Goal: Task Accomplishment & Management: Use online tool/utility

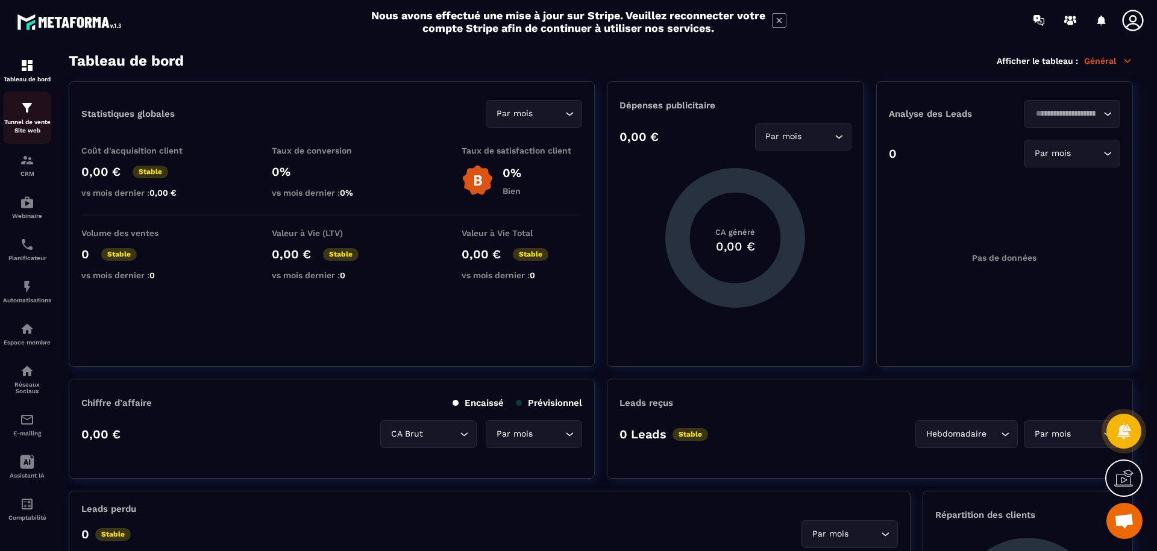
click at [37, 127] on p "Tunnel de vente Site web" at bounding box center [27, 126] width 48 height 17
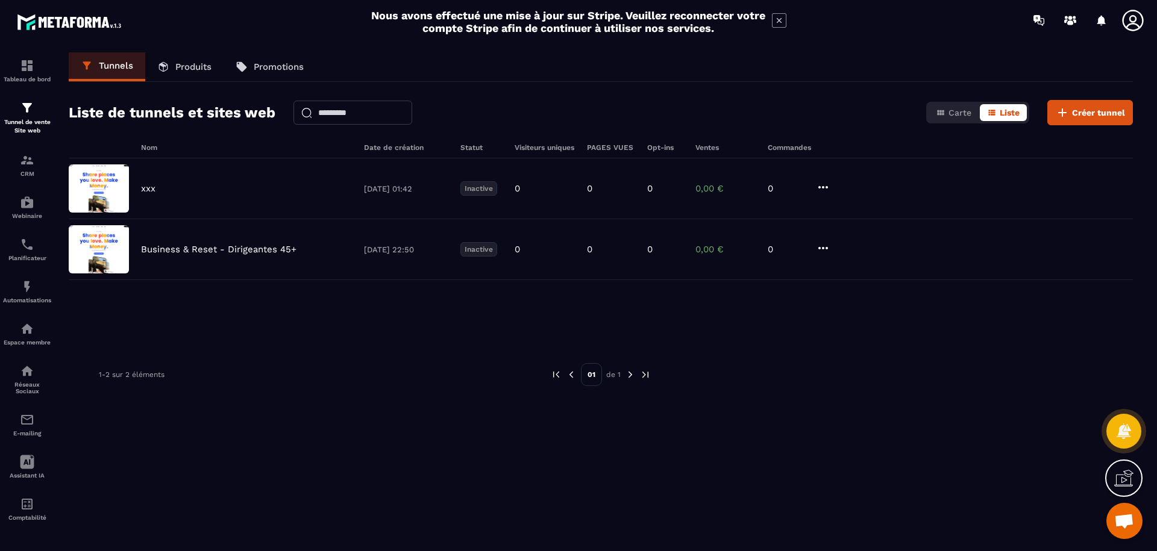
click at [1122, 521] on span "Ouvrir le chat" at bounding box center [1124, 522] width 20 height 17
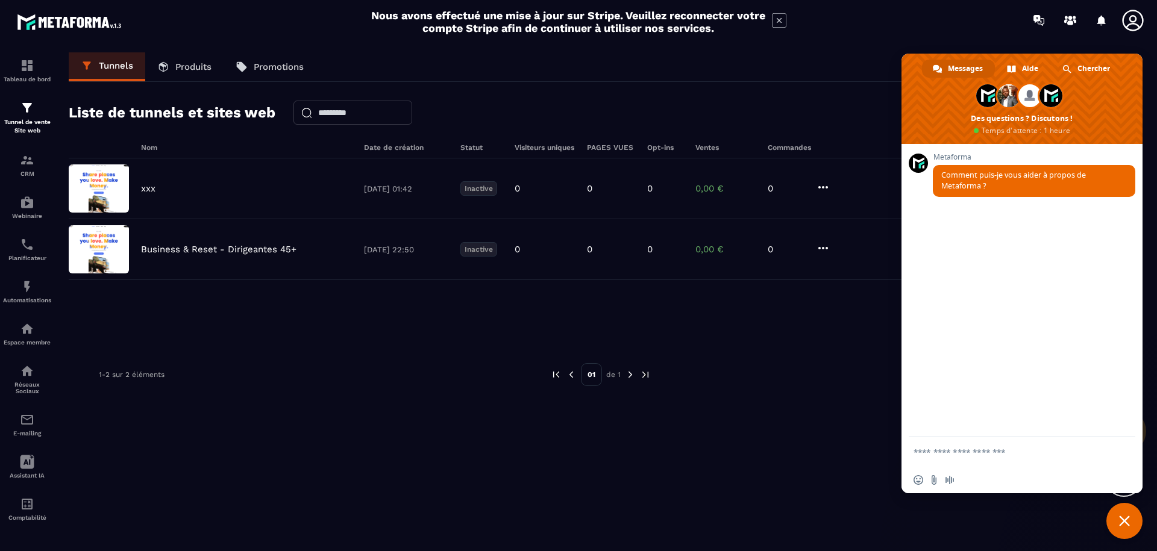
click at [447, 460] on div "Nom Date de création Statut Visiteurs uniques PAGES VUES Opt-ins Ventes Command…" at bounding box center [601, 358] width 1064 height 431
click at [460, 370] on div "1-2 sur 2 éléments" at bounding box center [316, 374] width 434 height 23
click at [846, 364] on div at bounding box center [886, 374] width 434 height 23
click at [1127, 523] on span "Fermer le chat" at bounding box center [1124, 521] width 11 height 11
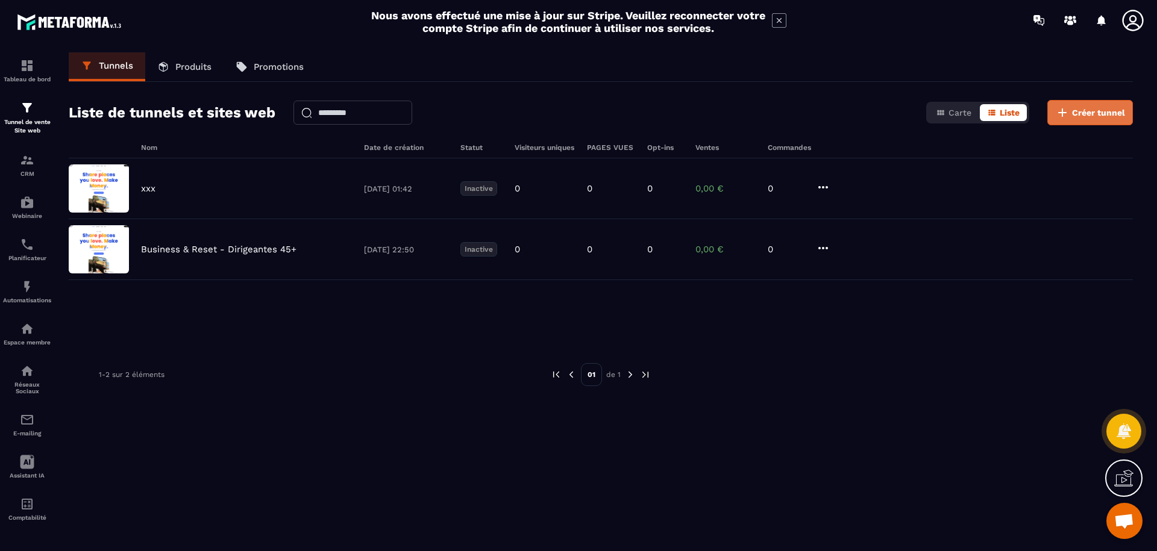
click at [1085, 113] on span "Créer tunnel" at bounding box center [1098, 113] width 53 height 12
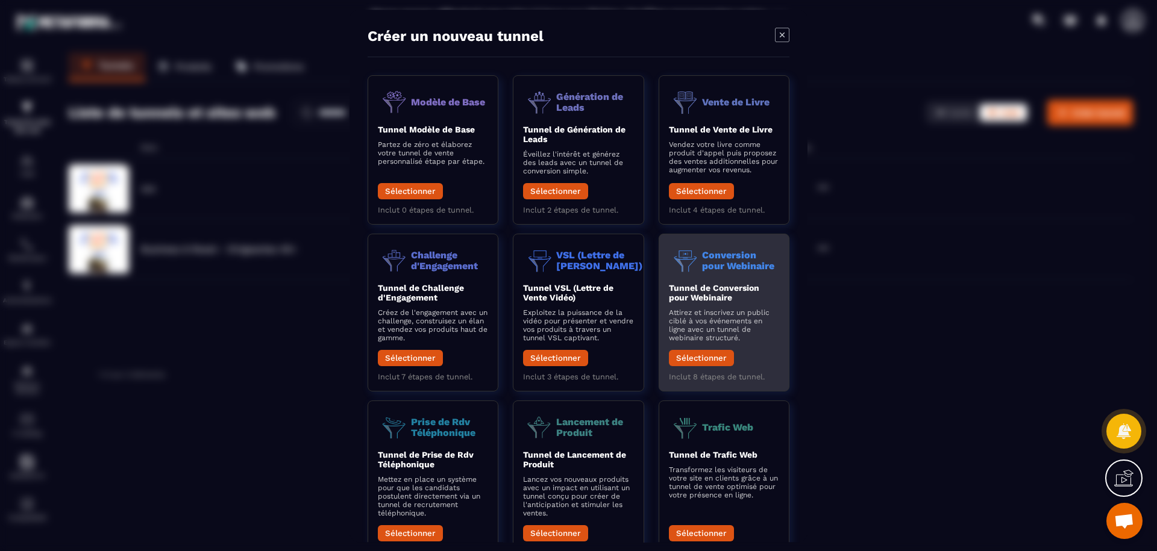
click at [747, 319] on p "Attirez et inscrivez un public ciblé à vos événements en ligne avec un tunnel d…" at bounding box center [724, 326] width 110 height 34
click at [705, 360] on button "Sélectionner" at bounding box center [701, 358] width 65 height 16
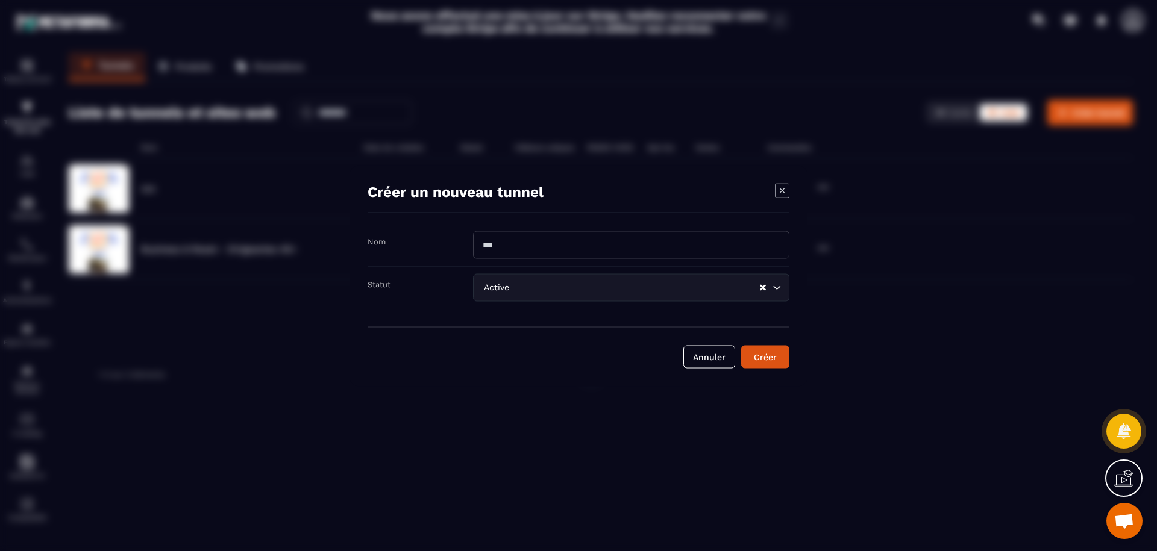
click at [783, 194] on icon "Modal window" at bounding box center [782, 190] width 14 height 14
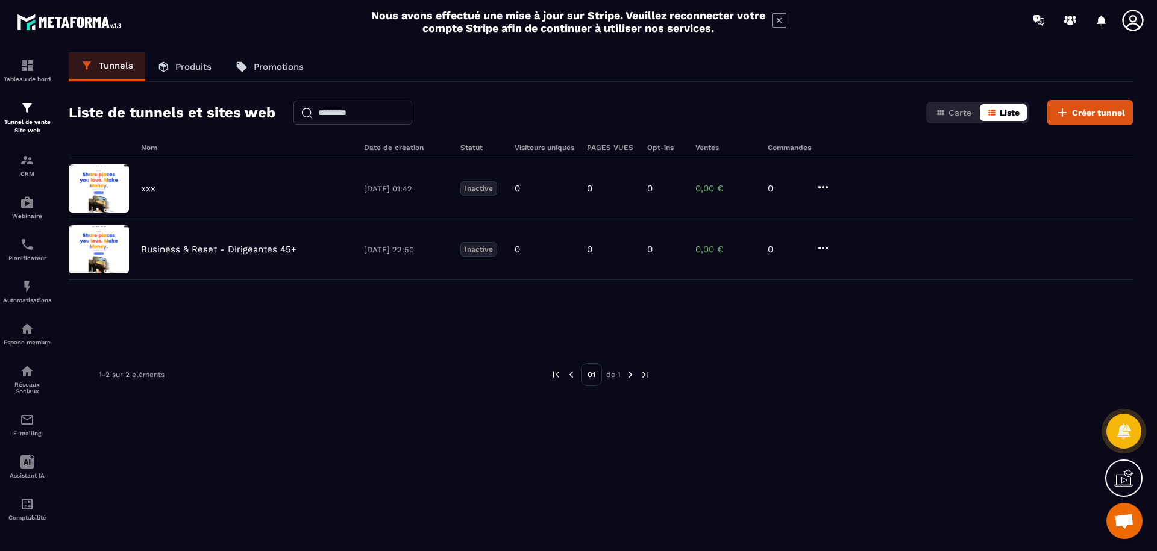
click at [999, 115] on button "Liste" at bounding box center [1003, 112] width 47 height 17
click at [958, 117] on span "Carte" at bounding box center [960, 113] width 23 height 10
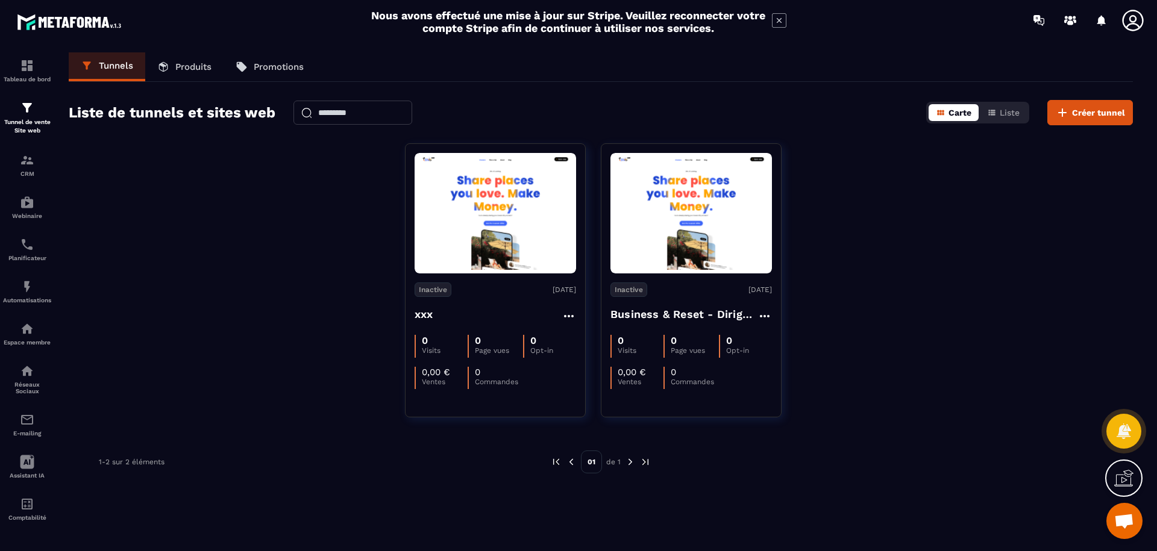
click at [958, 117] on span "Carte" at bounding box center [960, 113] width 23 height 10
click at [997, 115] on icon "button" at bounding box center [992, 113] width 10 height 10
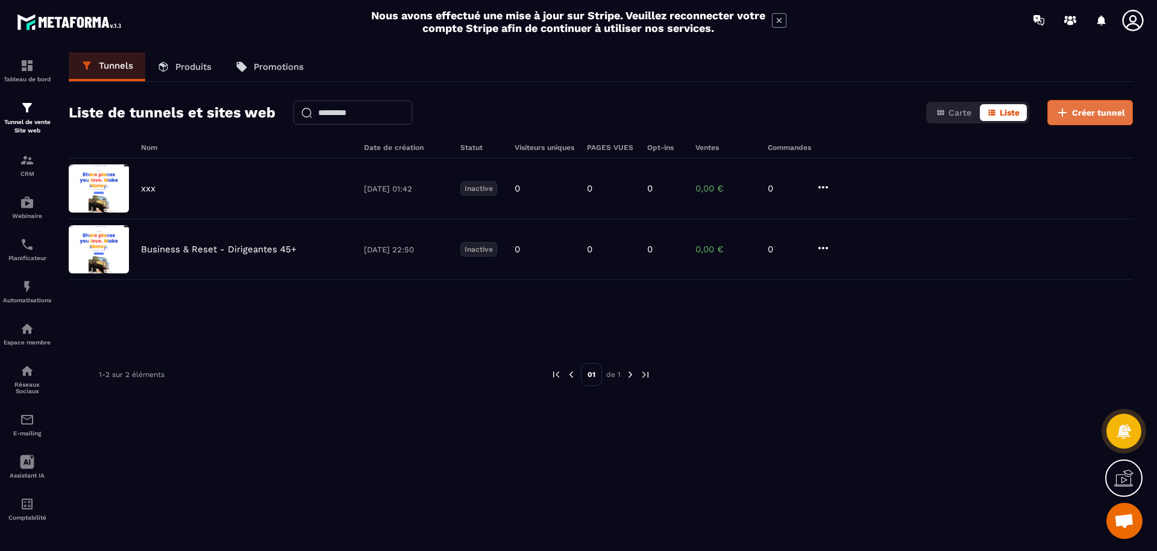
click at [1064, 117] on icon at bounding box center [1062, 112] width 14 height 14
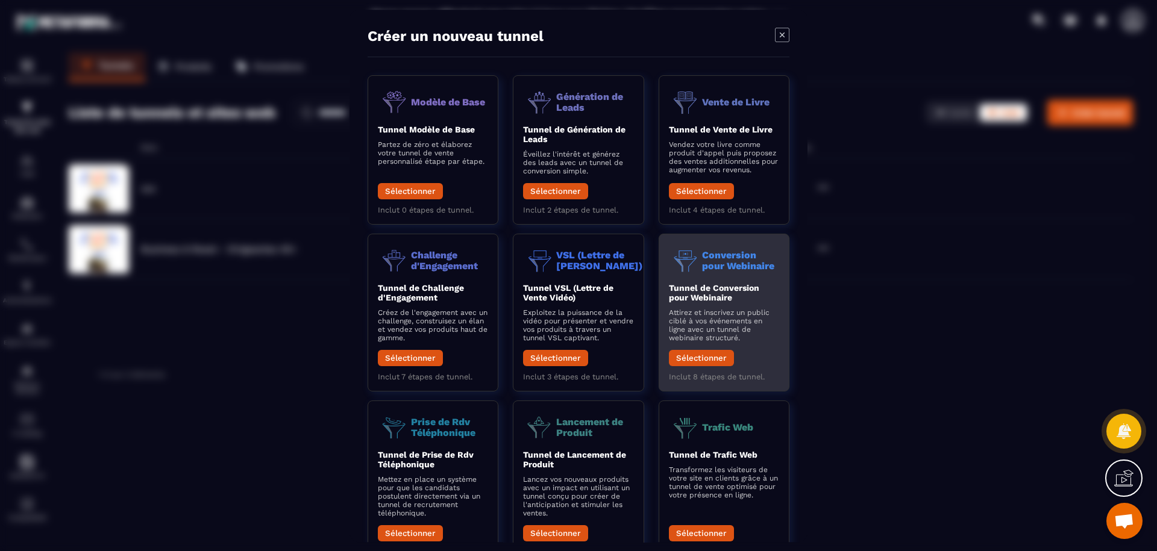
click at [721, 300] on b "Tunnel de Conversion pour Webinaire" at bounding box center [714, 292] width 90 height 19
click at [712, 359] on button "Sélectionner" at bounding box center [701, 358] width 65 height 16
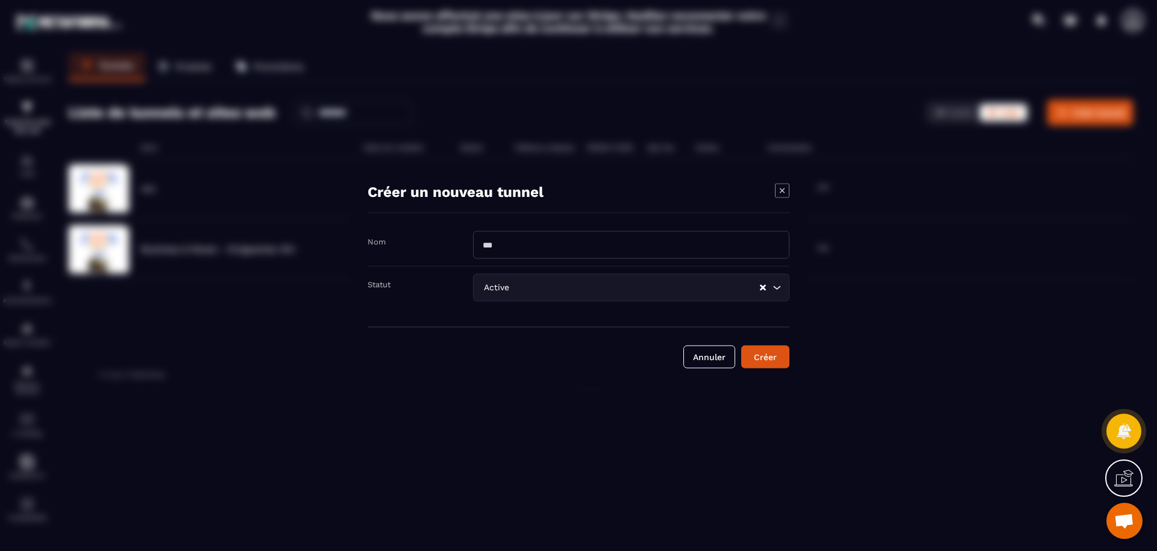
click at [761, 289] on icon "Clear Selected" at bounding box center [763, 287] width 6 height 6
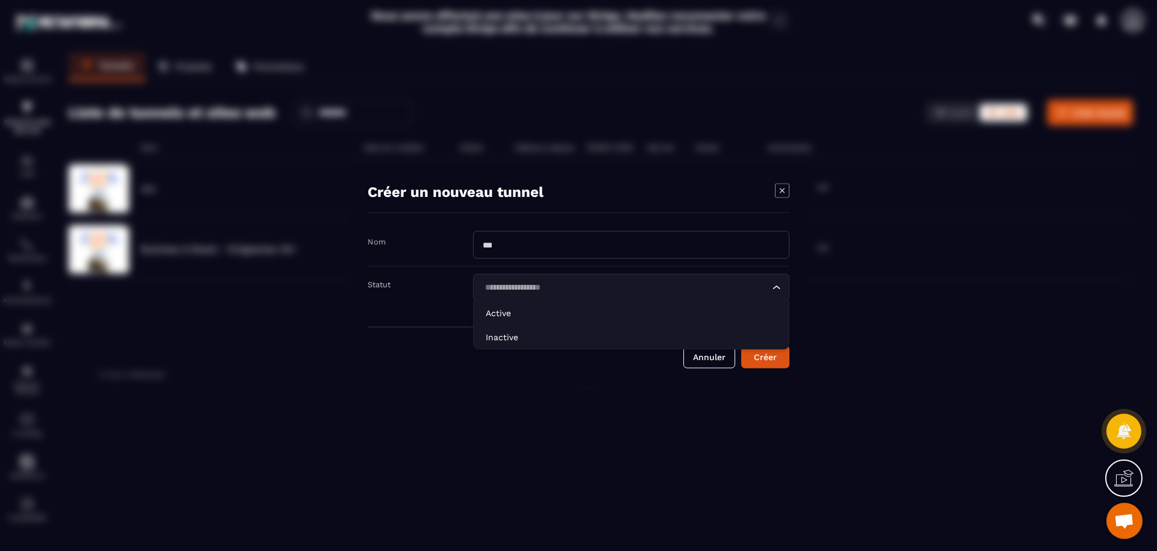
click at [780, 286] on icon "Search for option" at bounding box center [777, 287] width 12 height 12
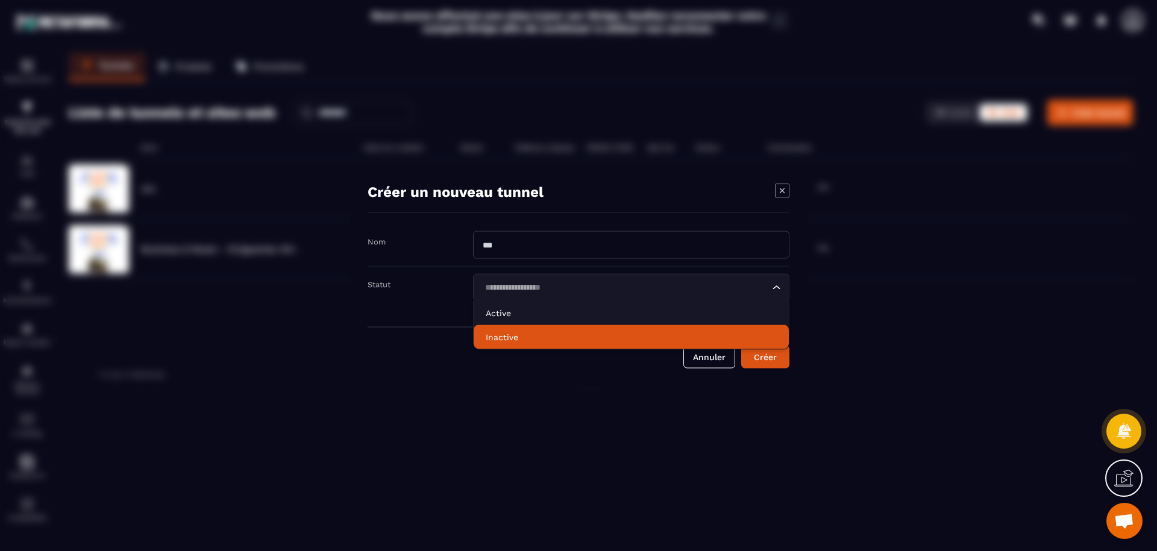
click at [671, 330] on li "Inactive" at bounding box center [631, 337] width 315 height 24
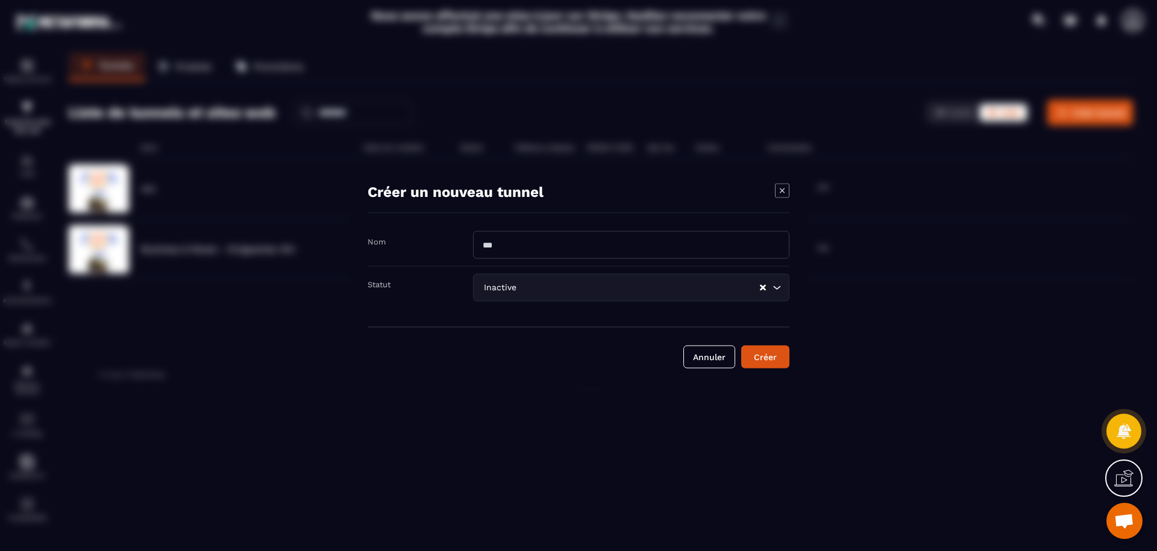
click at [631, 254] on input "Modal window" at bounding box center [631, 245] width 316 height 28
click at [589, 246] on input "**********" at bounding box center [631, 245] width 316 height 28
drag, startPoint x: 563, startPoint y: 248, endPoint x: 490, endPoint y: 249, distance: 72.9
click at [490, 249] on input "**********" at bounding box center [631, 245] width 316 height 28
type input "*"
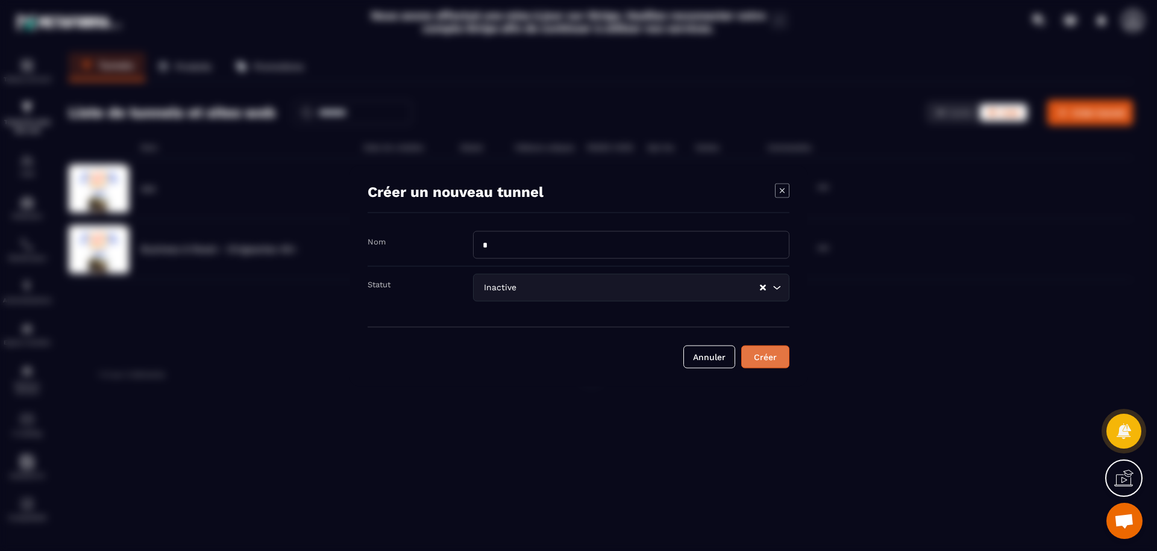
click at [761, 358] on div "Créer" at bounding box center [765, 357] width 33 height 12
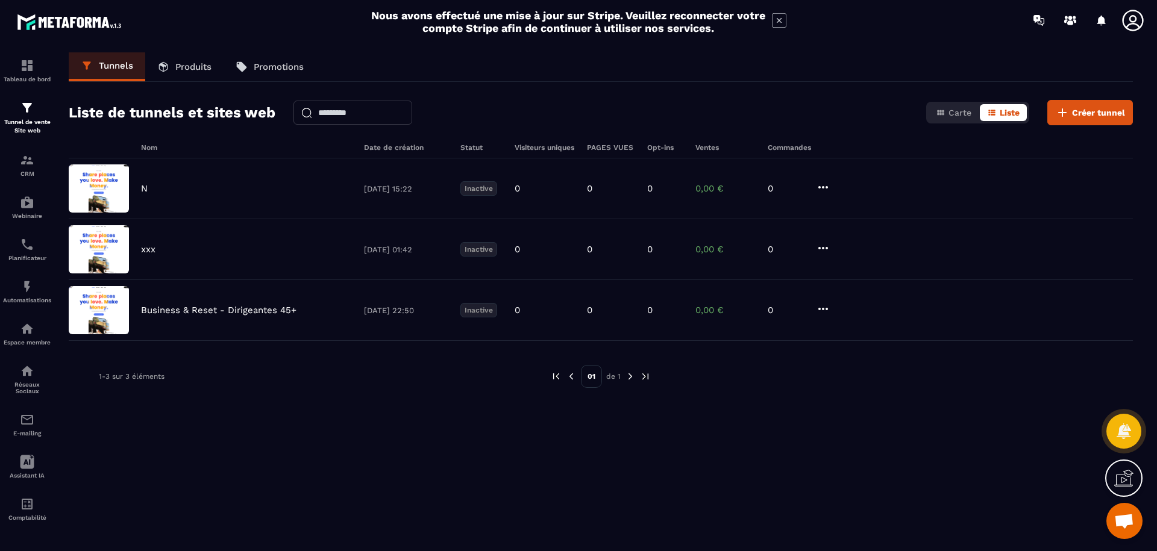
click at [575, 383] on div "01 de 1" at bounding box center [601, 376] width 100 height 23
click at [562, 380] on div "01 de 1" at bounding box center [601, 376] width 100 height 23
click at [553, 379] on img at bounding box center [556, 376] width 11 height 11
click at [1078, 120] on button "Créer tunnel" at bounding box center [1090, 112] width 86 height 25
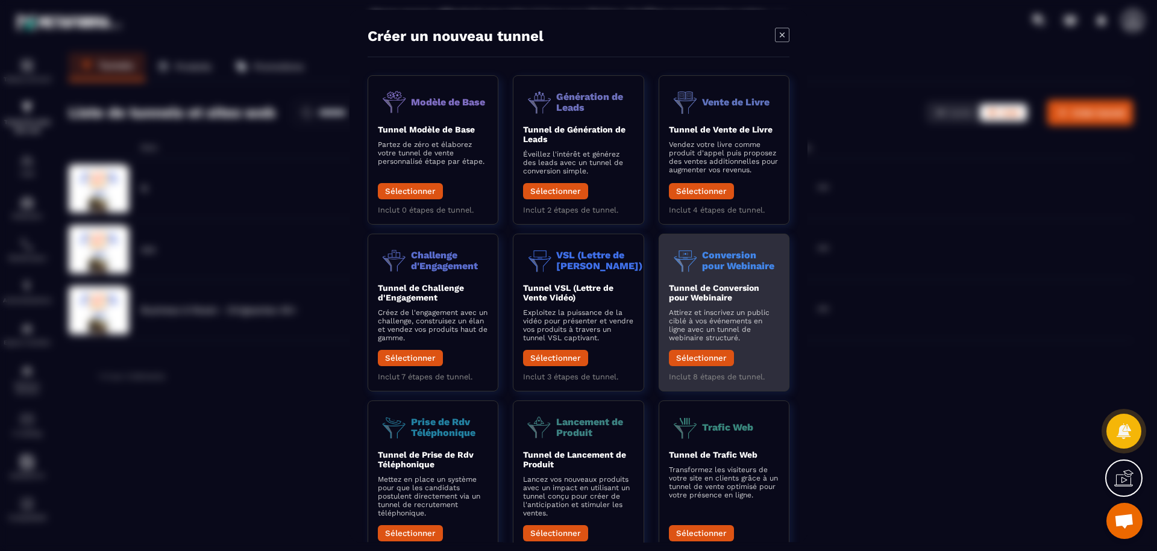
click at [723, 336] on p "Attirez et inscrivez un public ciblé à vos événements en ligne avec un tunnel d…" at bounding box center [724, 326] width 110 height 34
click at [714, 357] on button "Sélectionner" at bounding box center [701, 358] width 65 height 16
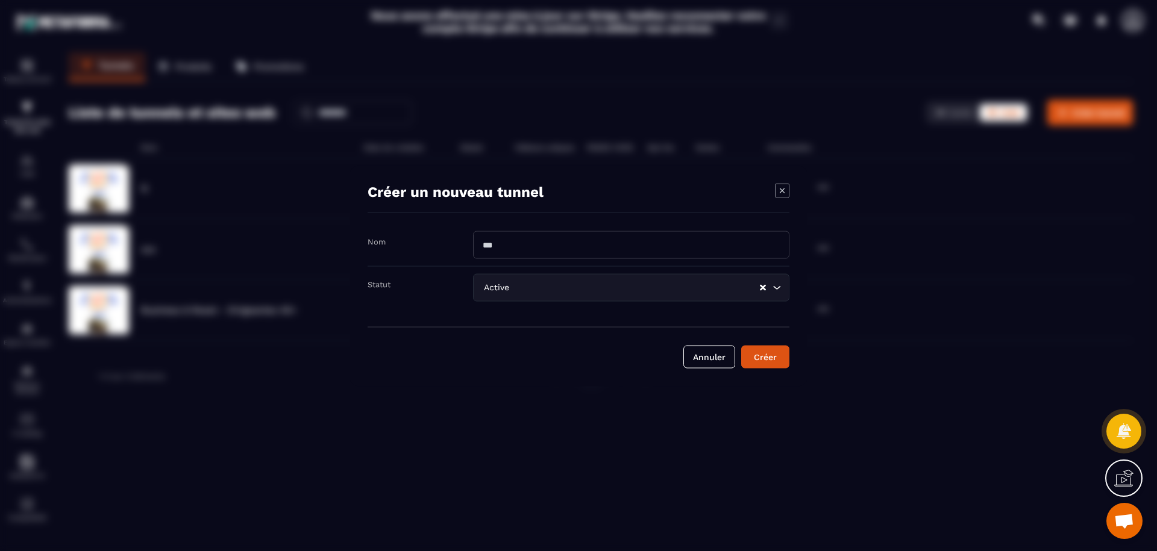
click at [783, 190] on icon "Modal window" at bounding box center [782, 190] width 5 height 5
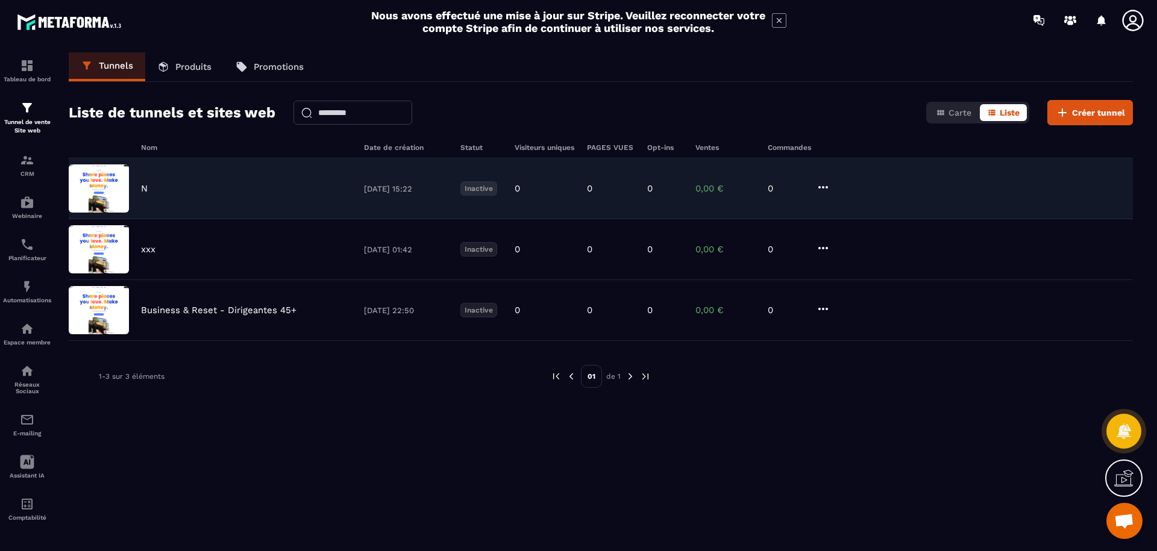
click at [355, 200] on div "N [DATE] 15:22 Inactive 0 0 0 0,00 € 0" at bounding box center [601, 189] width 1064 height 61
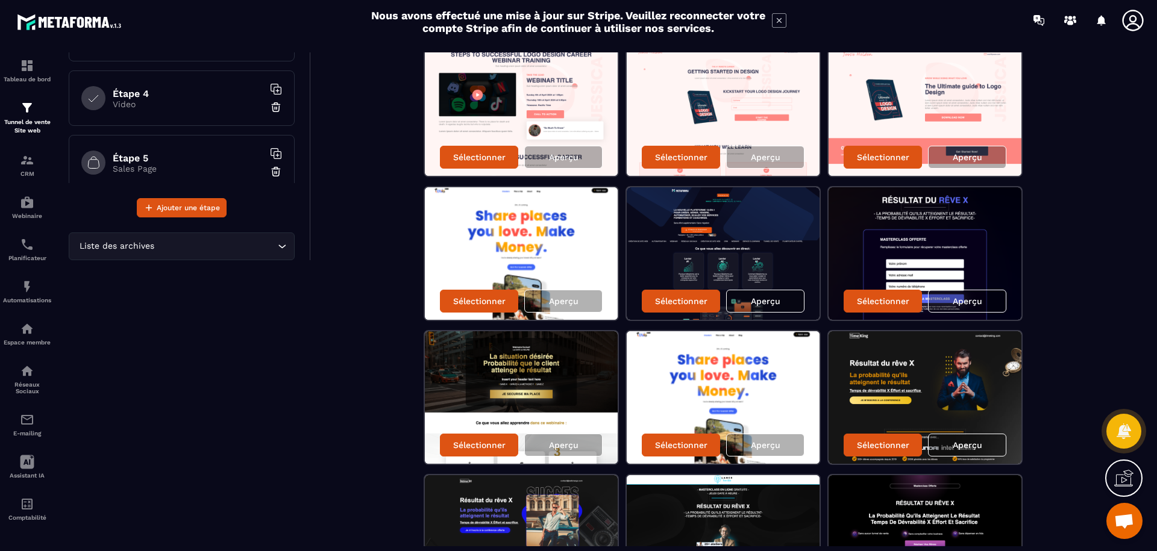
scroll to position [184, 0]
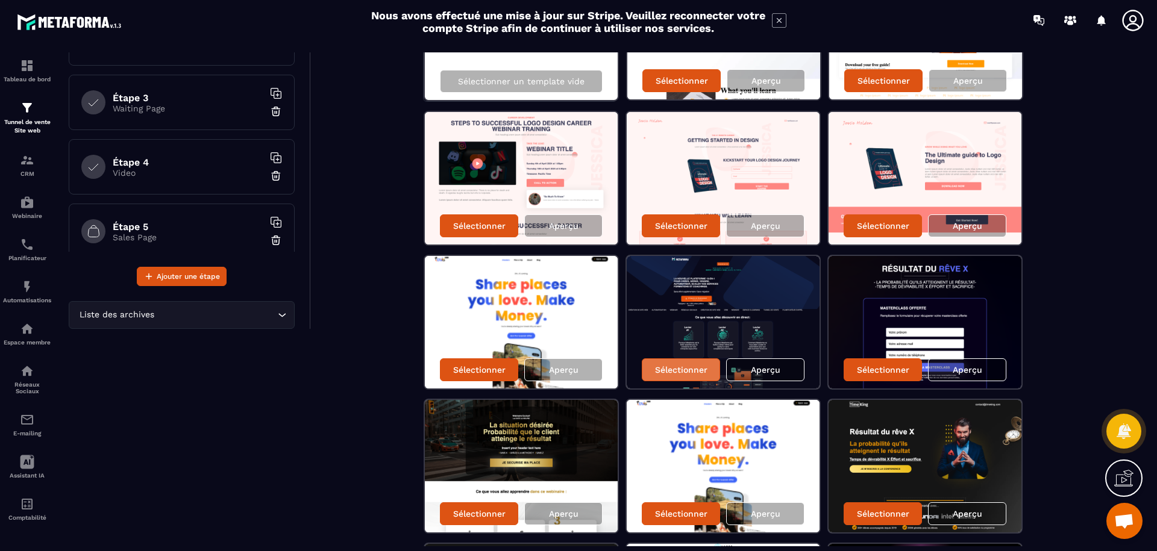
click at [679, 380] on div "Sélectionner" at bounding box center [681, 370] width 78 height 23
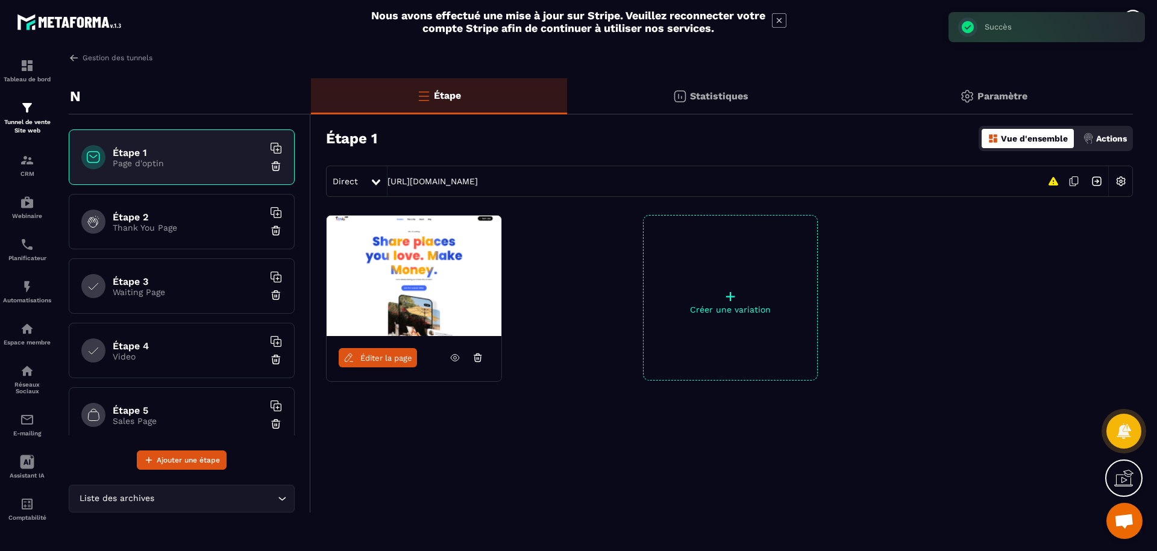
scroll to position [0, 0]
click at [713, 325] on div "+ Créer une variation" at bounding box center [730, 298] width 175 height 166
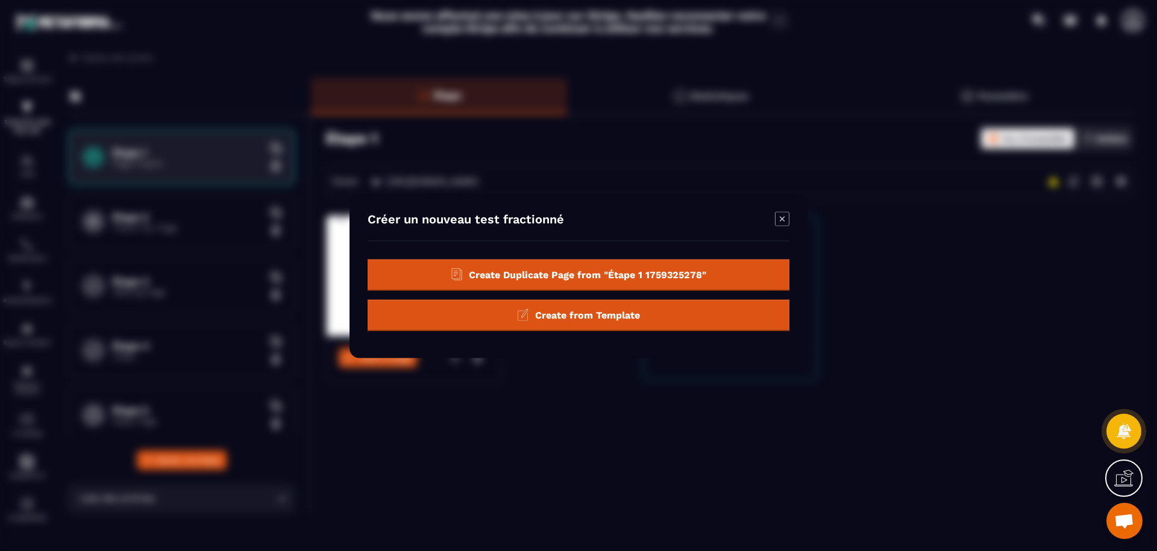
click at [783, 221] on icon "Modal window" at bounding box center [782, 218] width 5 height 5
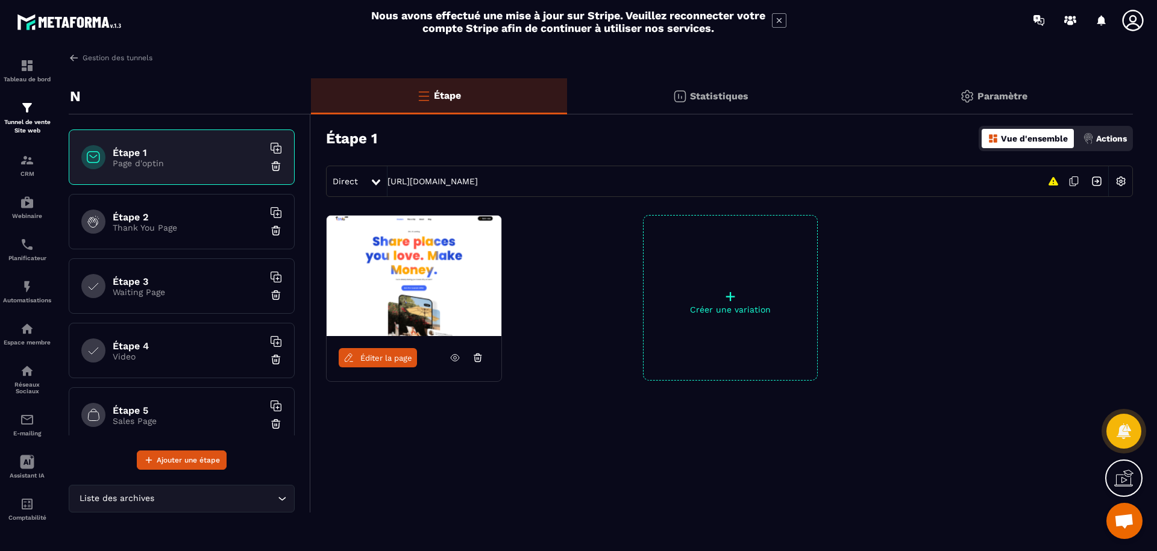
click at [394, 361] on span "Éditer la page" at bounding box center [386, 358] width 52 height 9
